Goal: Task Accomplishment & Management: Manage account settings

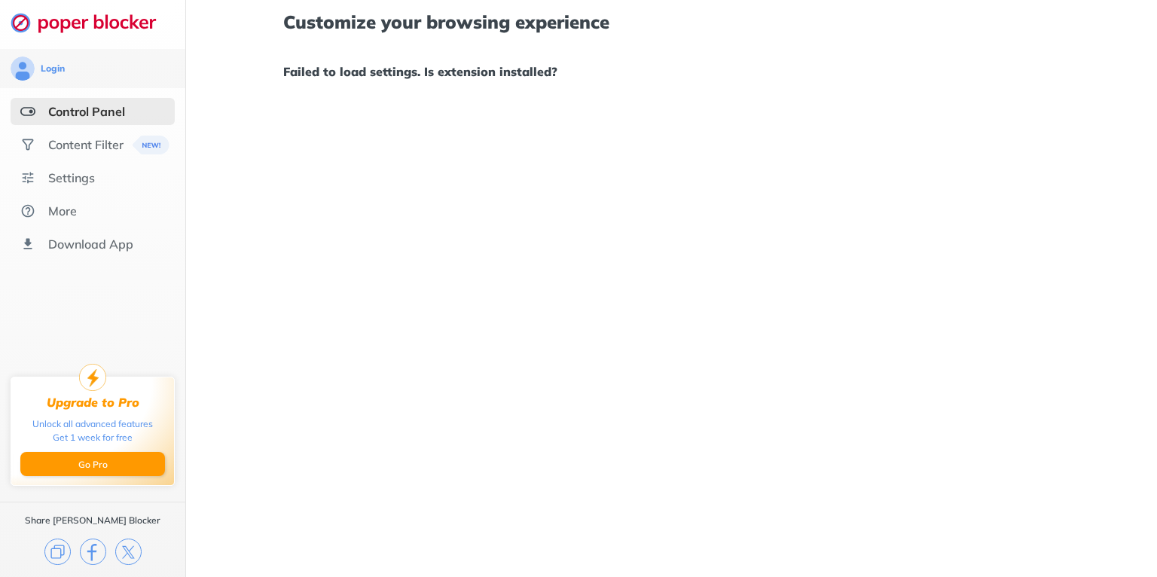
click at [90, 105] on div "Control Panel" at bounding box center [86, 111] width 77 height 15
click at [88, 175] on div "Settings" at bounding box center [71, 177] width 47 height 15
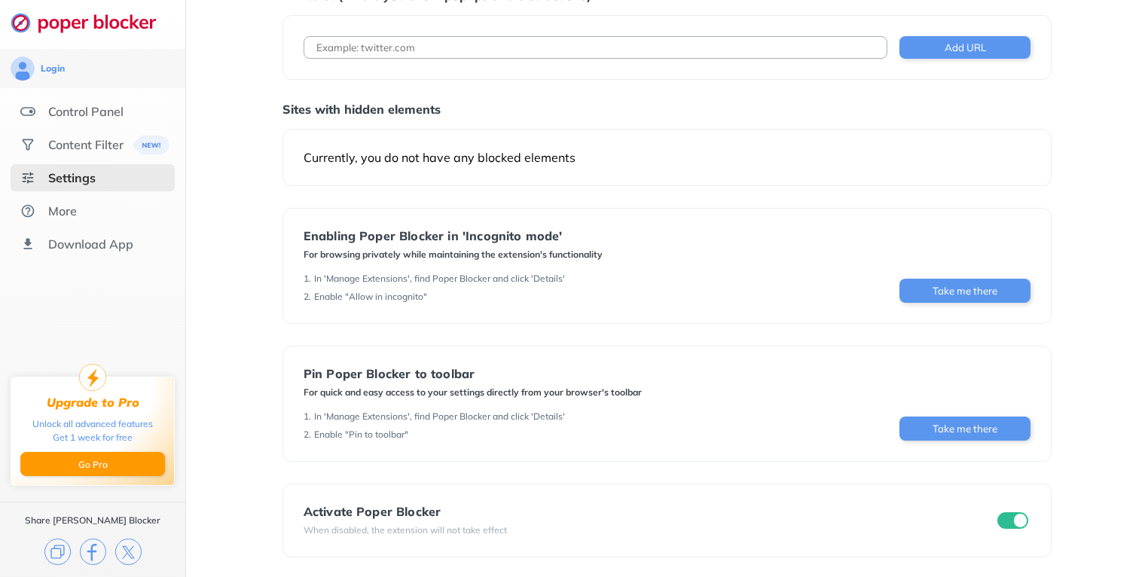
scroll to position [78, 0]
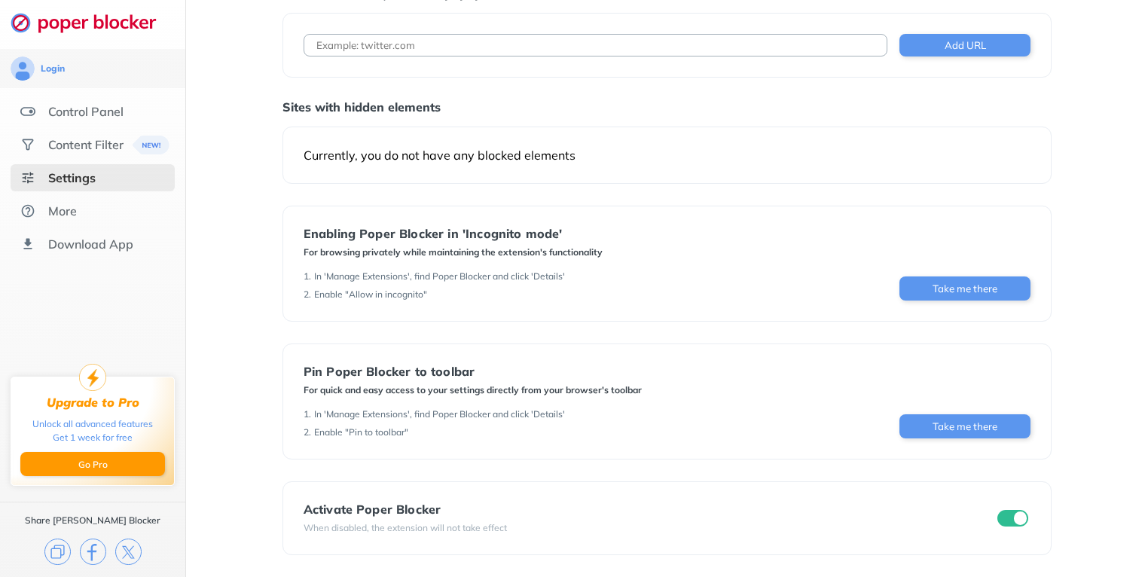
click at [1006, 517] on input "checkbox" at bounding box center [1013, 518] width 32 height 17
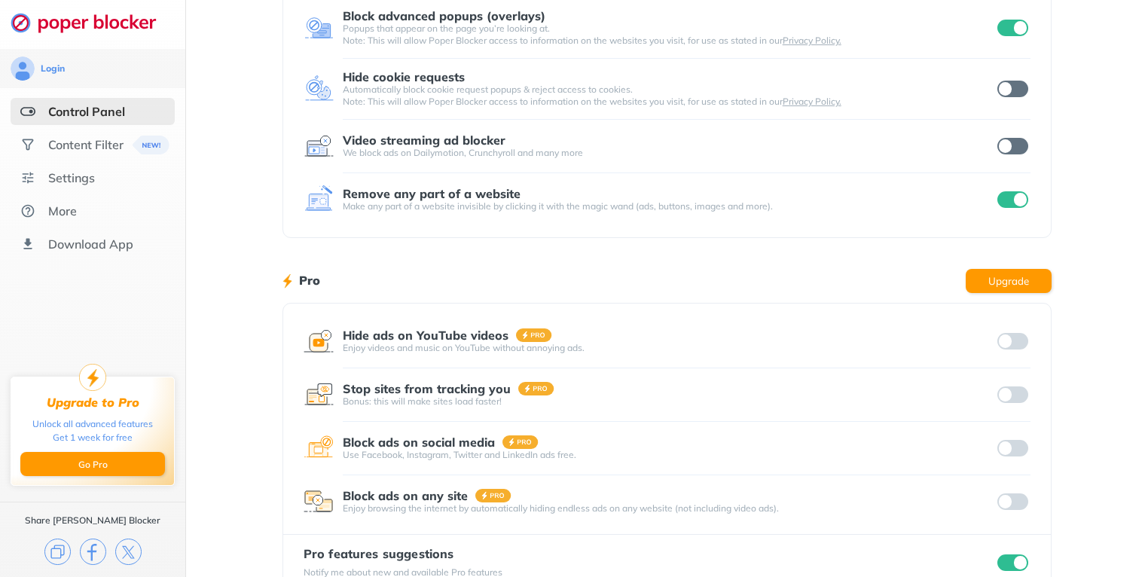
scroll to position [20, 0]
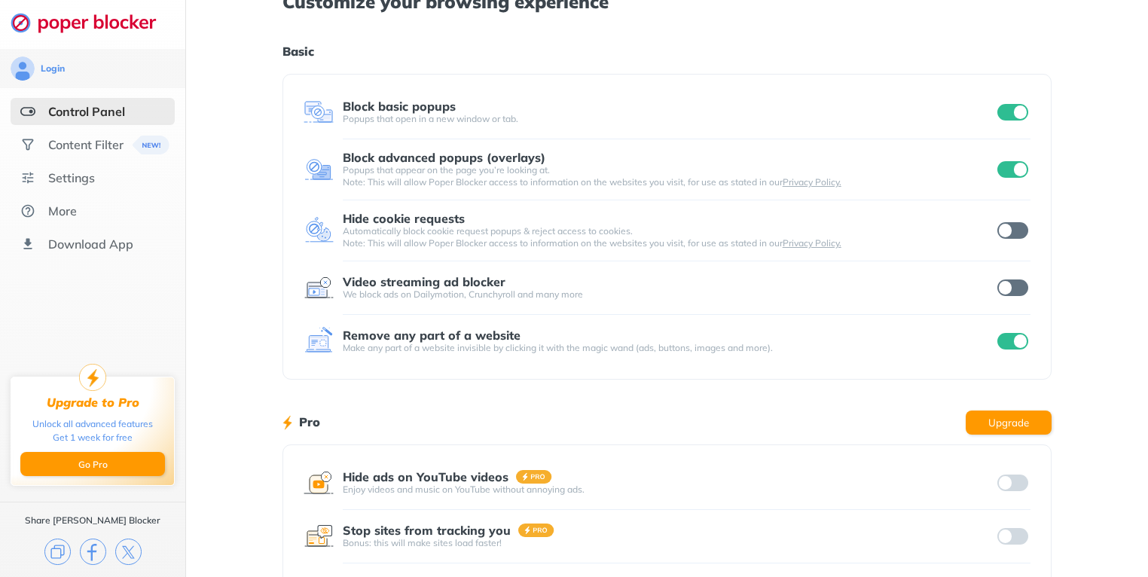
click at [1018, 285] on input "checkbox" at bounding box center [1013, 287] width 32 height 17
click at [1002, 166] on input "checkbox" at bounding box center [1013, 169] width 32 height 17
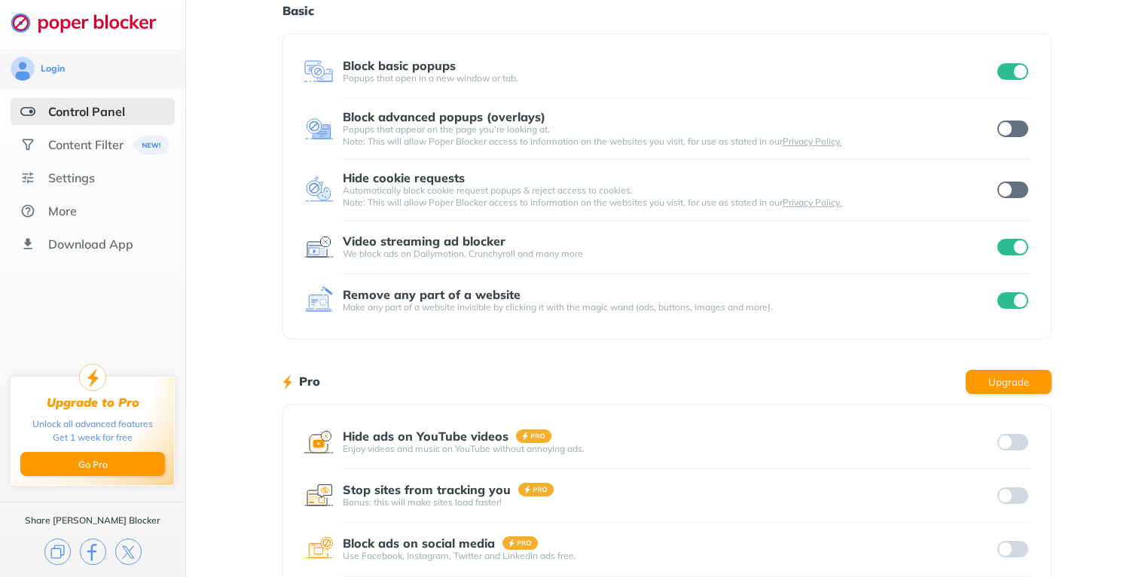
scroll to position [201, 0]
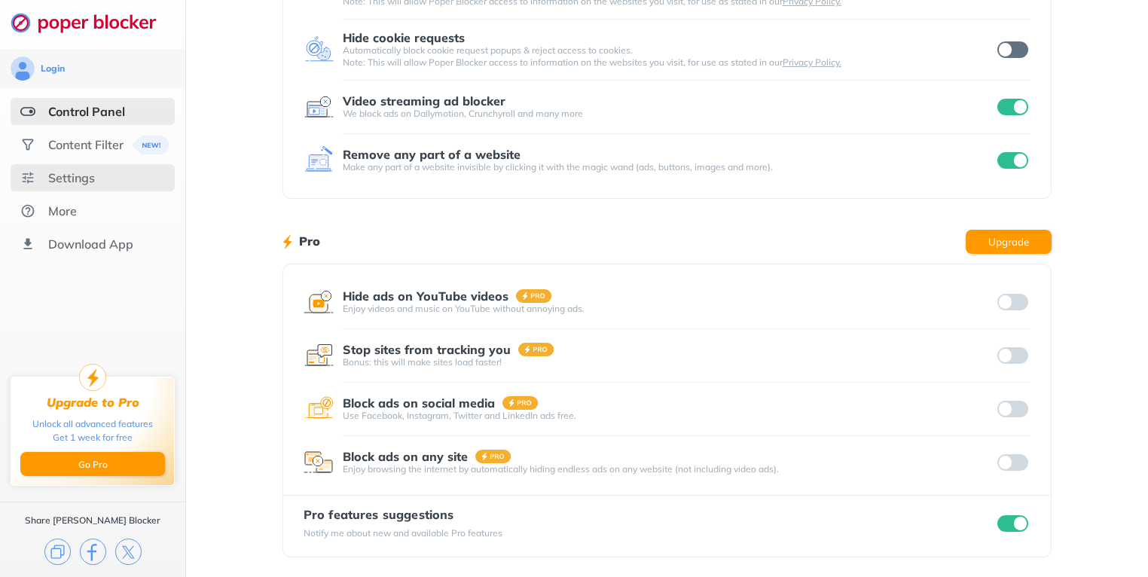
click at [127, 181] on div "Settings" at bounding box center [93, 177] width 164 height 27
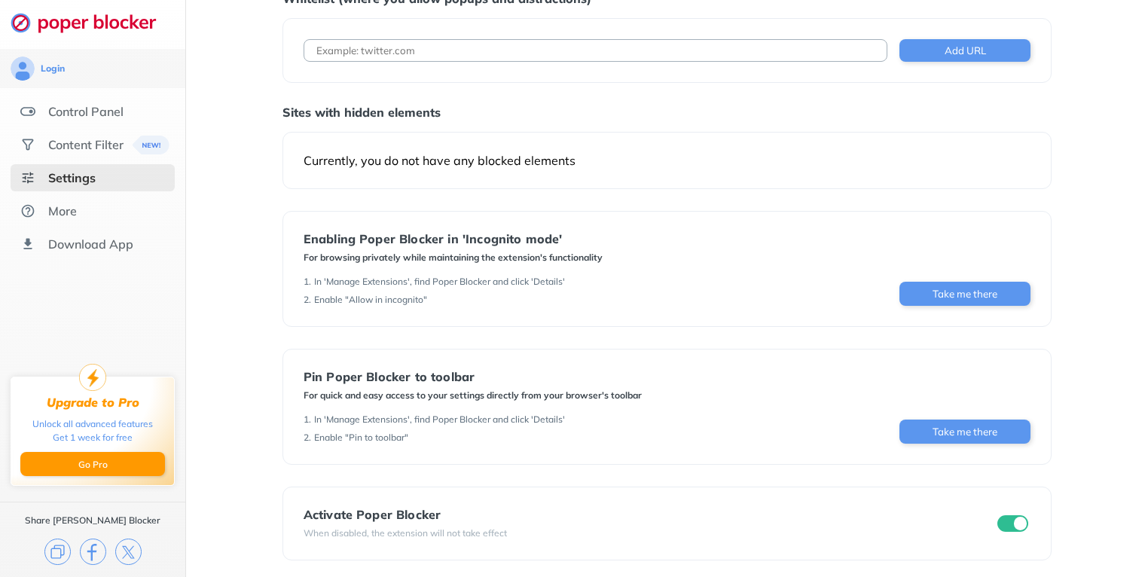
scroll to position [78, 0]
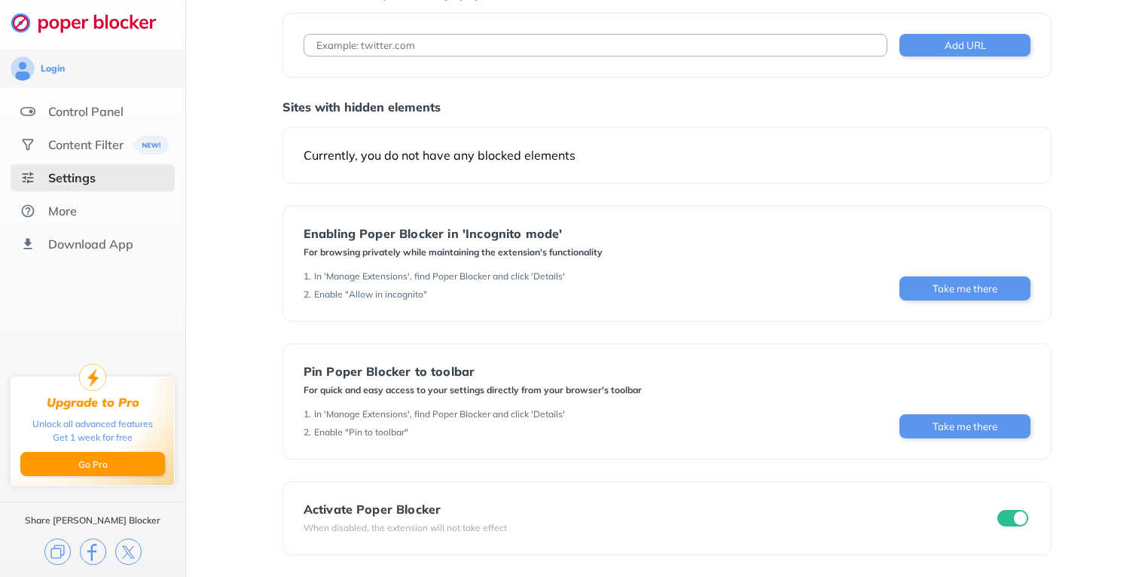
click at [1001, 517] on input "checkbox" at bounding box center [1013, 518] width 32 height 17
click at [69, 205] on div "More" at bounding box center [62, 210] width 29 height 15
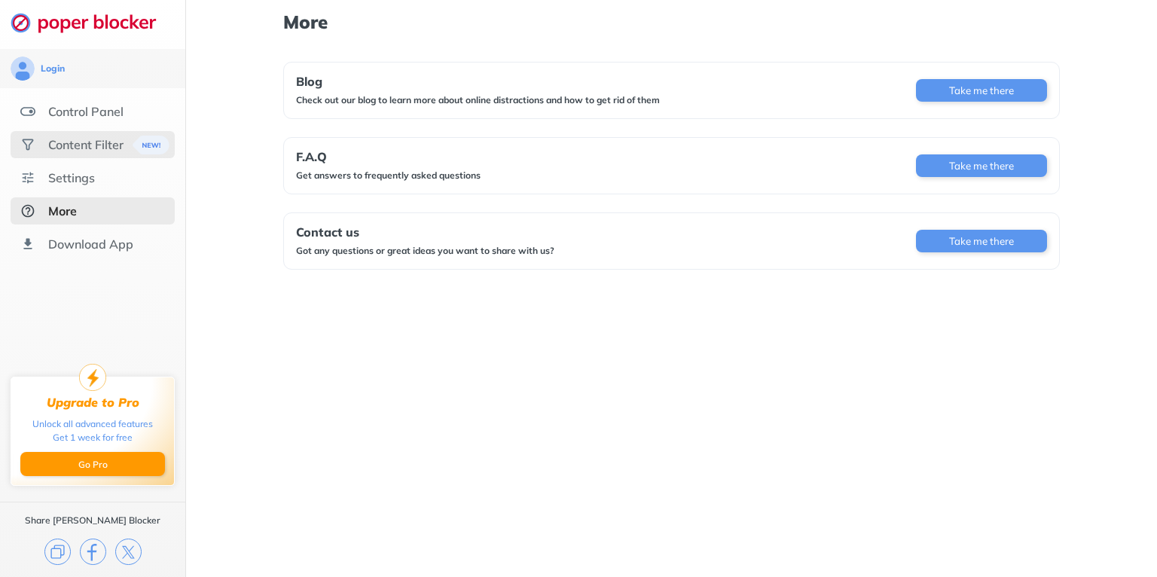
click at [74, 144] on div "Content Filter" at bounding box center [85, 144] width 75 height 15
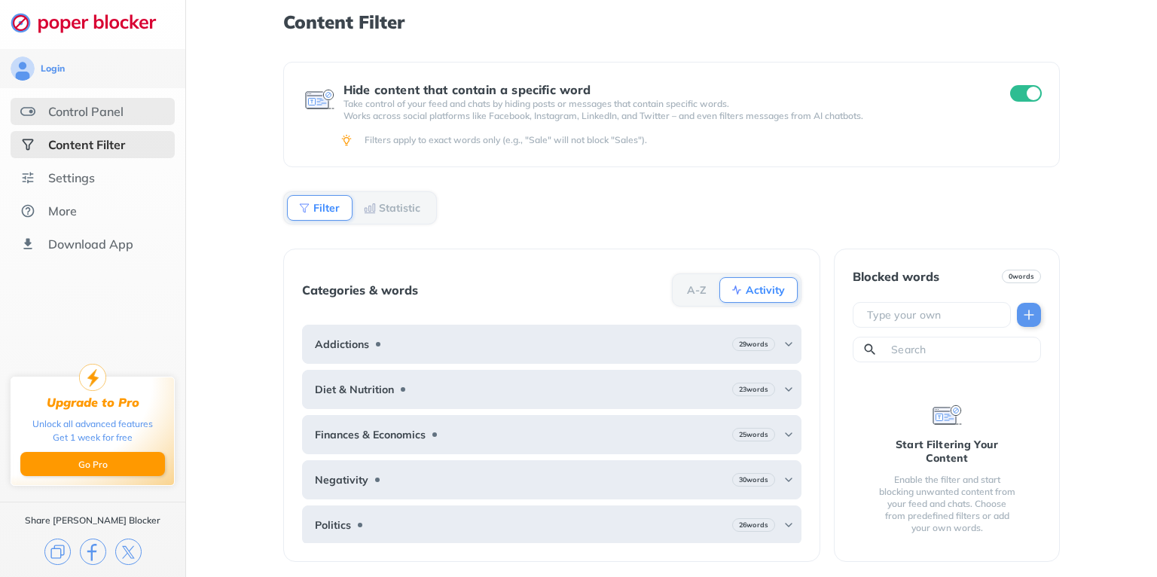
click at [100, 108] on div "Control Panel" at bounding box center [85, 111] width 75 height 15
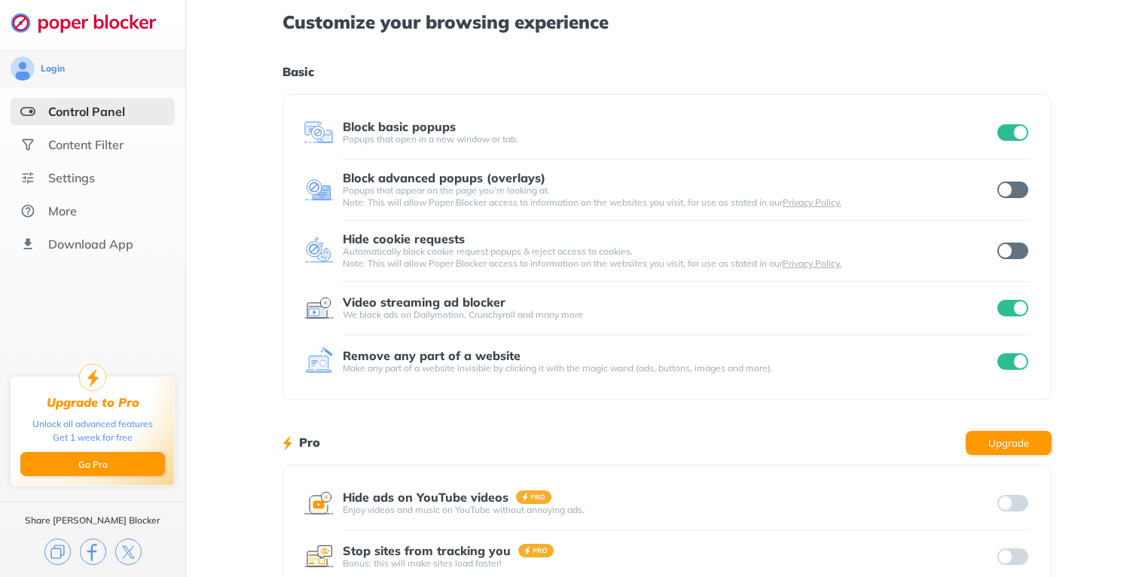
click at [1024, 186] on input "checkbox" at bounding box center [1013, 189] width 32 height 17
click at [1004, 304] on input "checkbox" at bounding box center [1013, 308] width 32 height 17
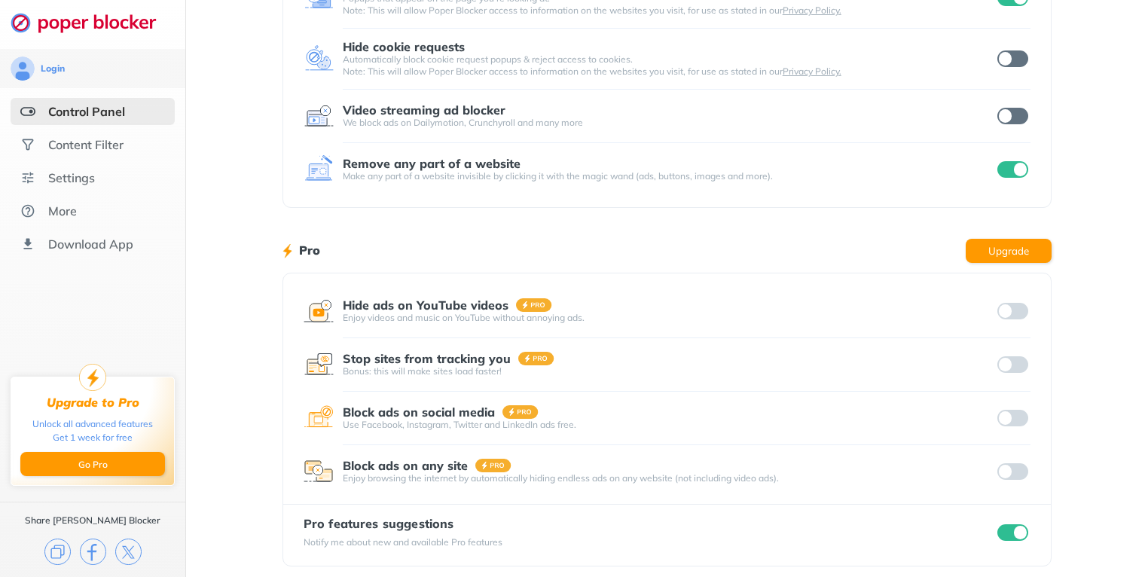
scroll to position [201, 0]
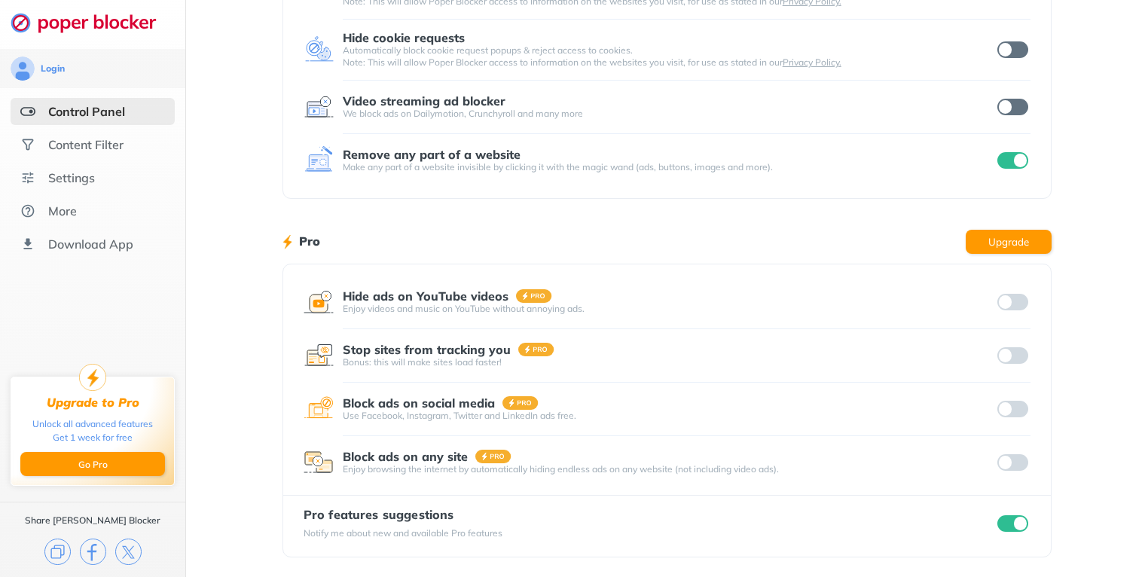
click at [1002, 523] on input "checkbox" at bounding box center [1013, 523] width 32 height 17
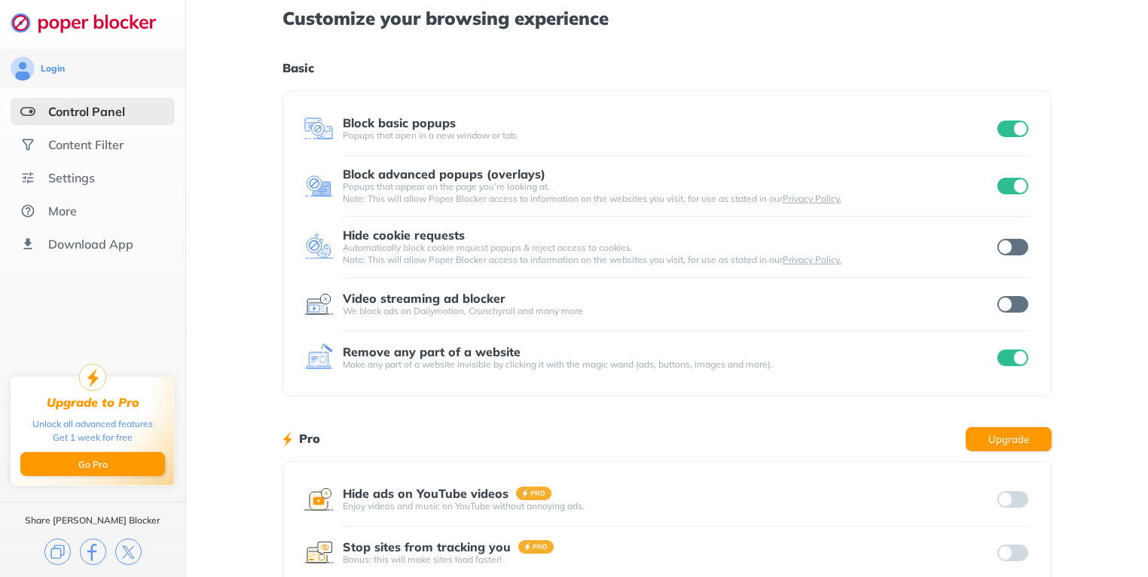
scroll to position [0, 0]
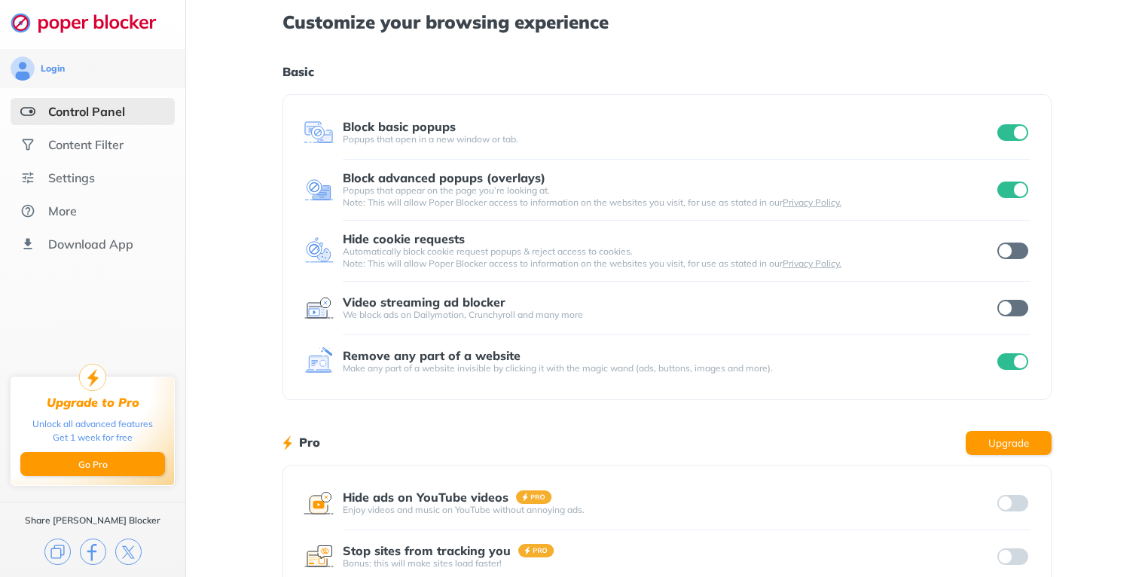
click at [790, 41] on div "Customize your browsing experience Basic Block basic popups Popups that open in…" at bounding box center [667, 389] width 770 height 779
click at [1116, 12] on div "Customize your browsing experience Basic Block basic popups Popups that open in…" at bounding box center [667, 389] width 962 height 779
click at [104, 20] on img at bounding box center [92, 22] width 162 height 21
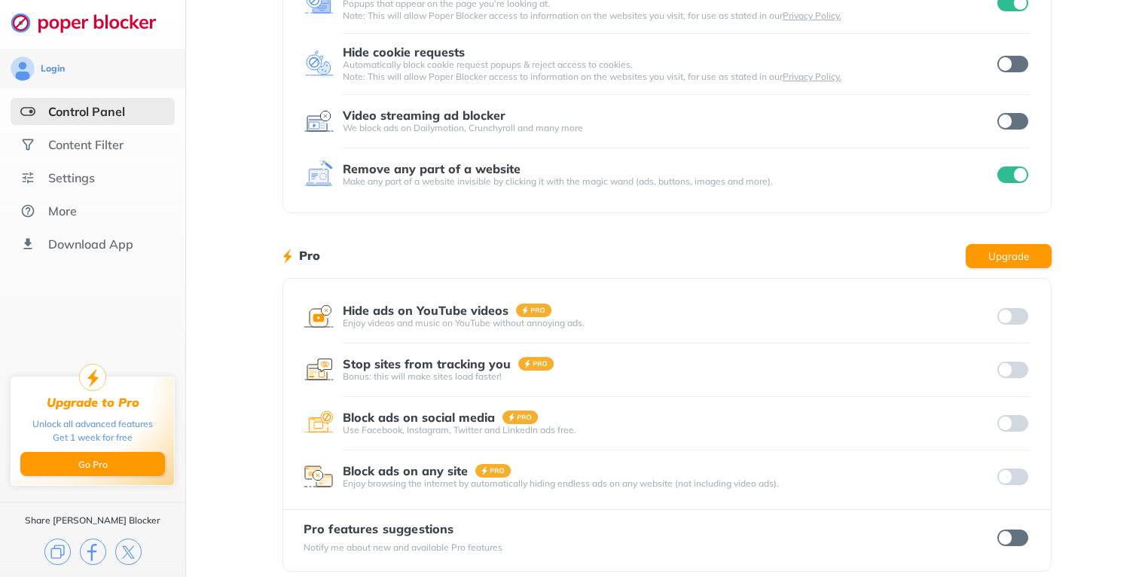
scroll to position [201, 0]
